Goal: Find specific page/section: Find specific page/section

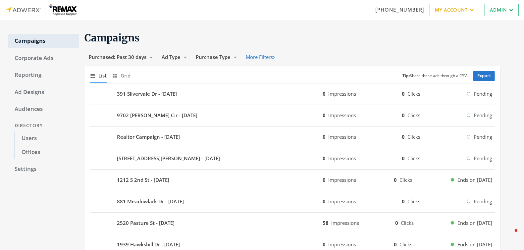
click at [132, 77] on div "Show list of campaigns List Show grid of campaigns Grid Tip: Share these ads th…" at bounding box center [292, 76] width 405 height 15
click at [124, 77] on span "Grid" at bounding box center [126, 76] width 10 height 8
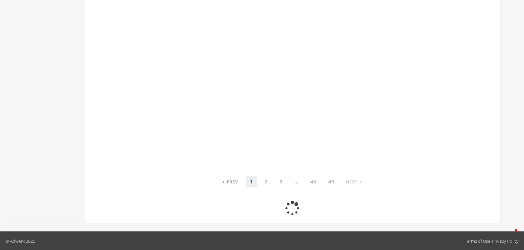
scroll to position [410, 0]
click at [266, 210] on link "2" at bounding box center [266, 213] width 11 height 12
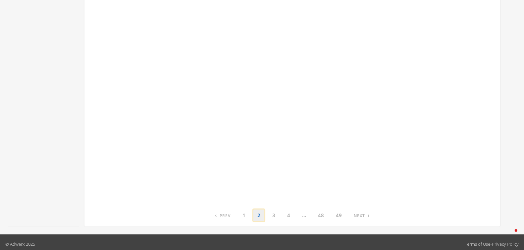
scroll to position [408, 0]
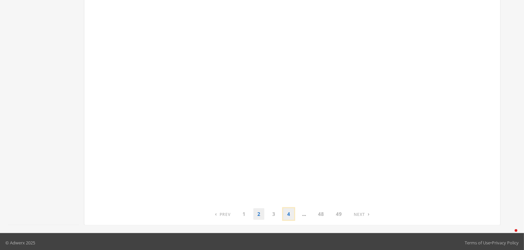
click at [289, 213] on link "4" at bounding box center [288, 214] width 11 height 12
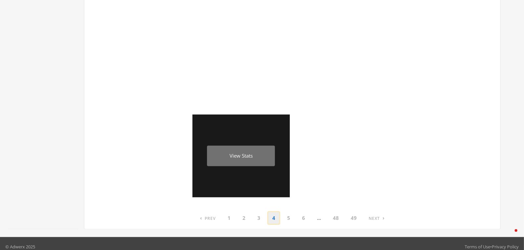
scroll to position [410, 0]
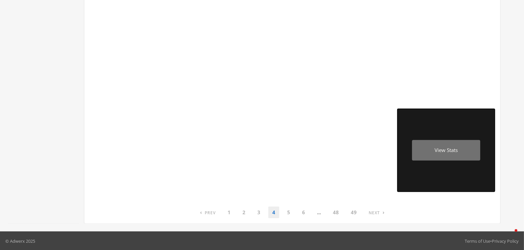
click at [448, 151] on div "View Stats" at bounding box center [446, 150] width 68 height 21
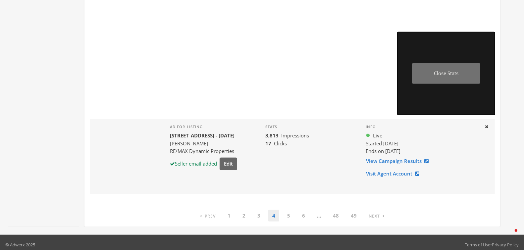
scroll to position [488, 0]
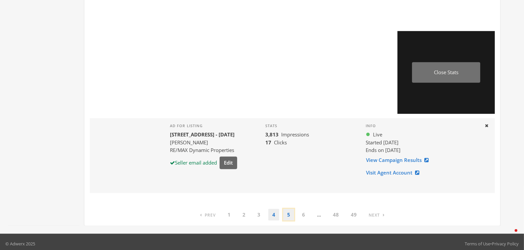
click at [287, 214] on link "5" at bounding box center [288, 215] width 11 height 12
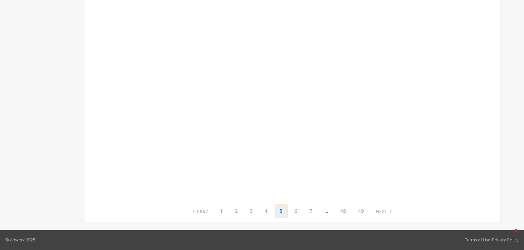
scroll to position [410, 0]
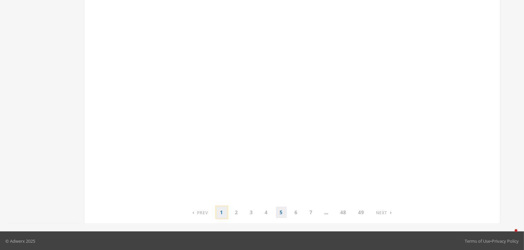
click at [222, 211] on link "1" at bounding box center [221, 213] width 11 height 12
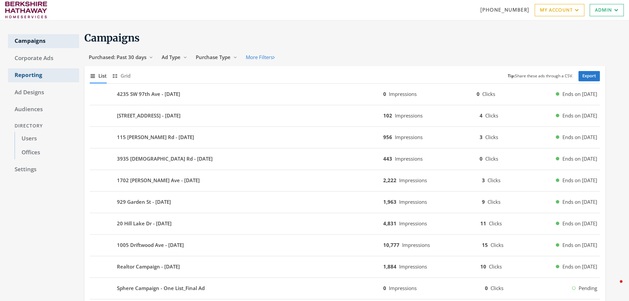
click at [25, 77] on link "Reporting" at bounding box center [43, 75] width 71 height 14
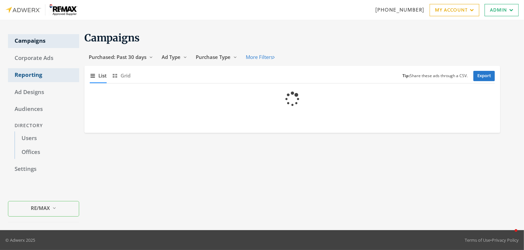
click at [41, 77] on link "Reporting" at bounding box center [43, 75] width 71 height 14
click at [25, 77] on link "Reporting" at bounding box center [43, 75] width 71 height 14
